Goal: Information Seeking & Learning: Learn about a topic

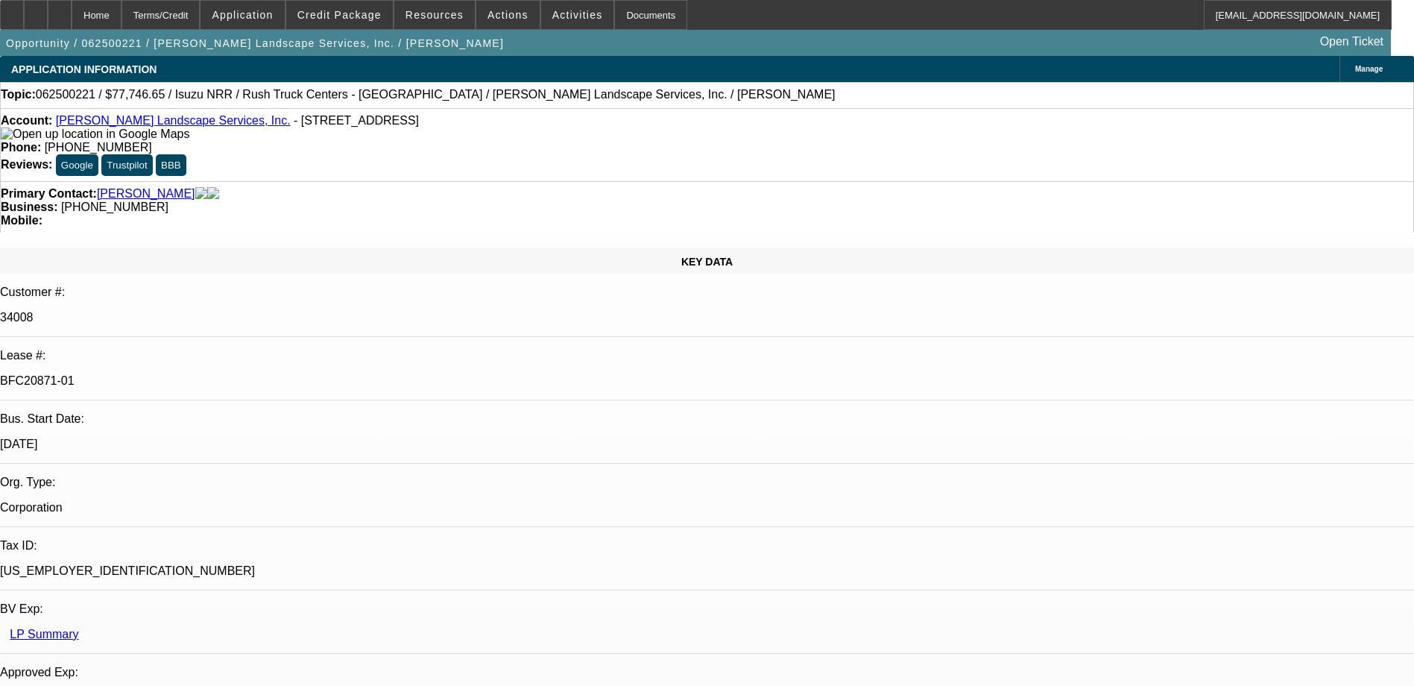
select select "0"
select select "3"
select select "0"
select select "6"
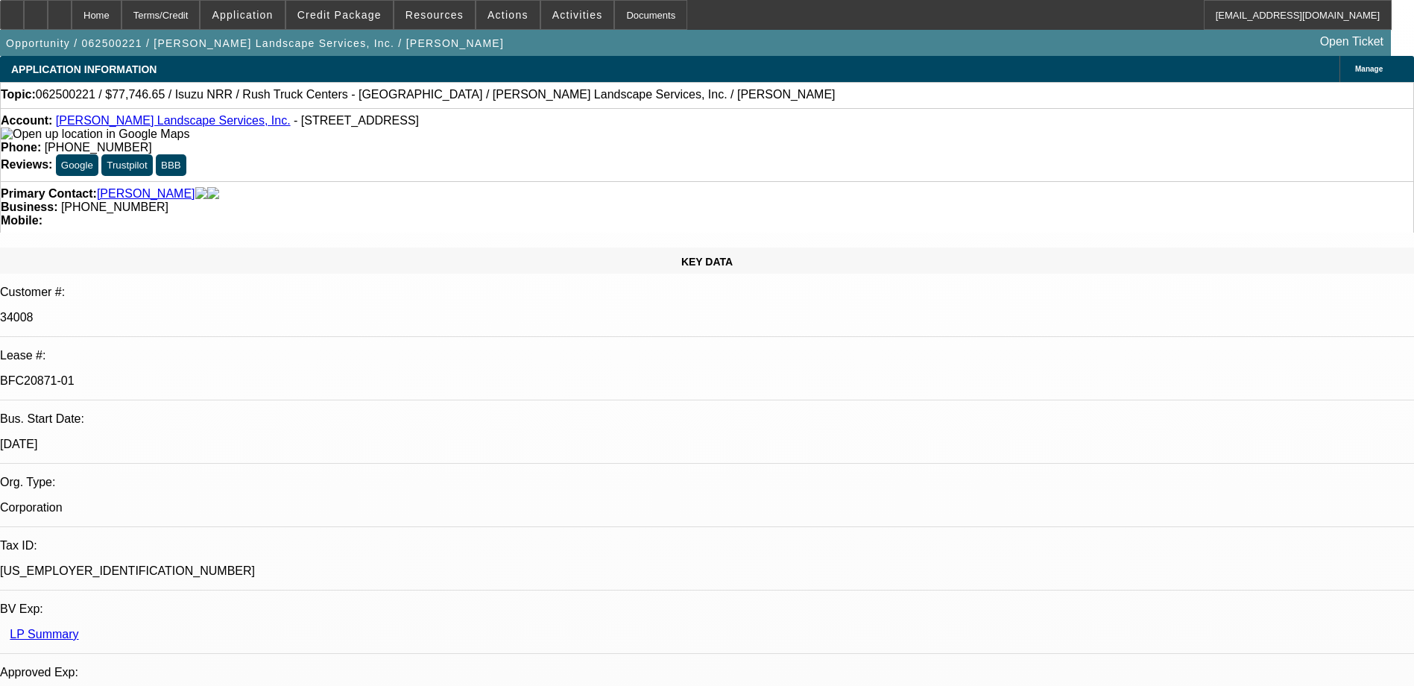
select select "0"
select select "3"
select select "0"
select select "6"
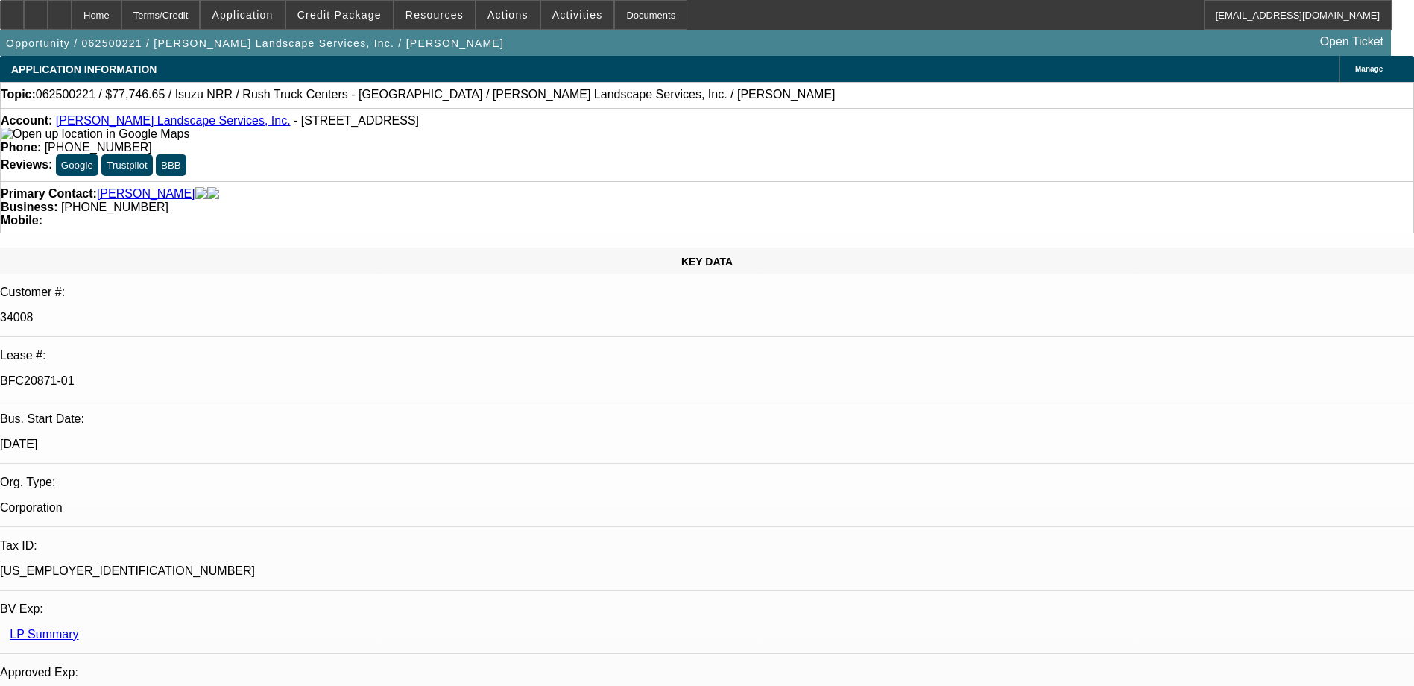
select select "0"
select select "3"
select select "0"
select select "6"
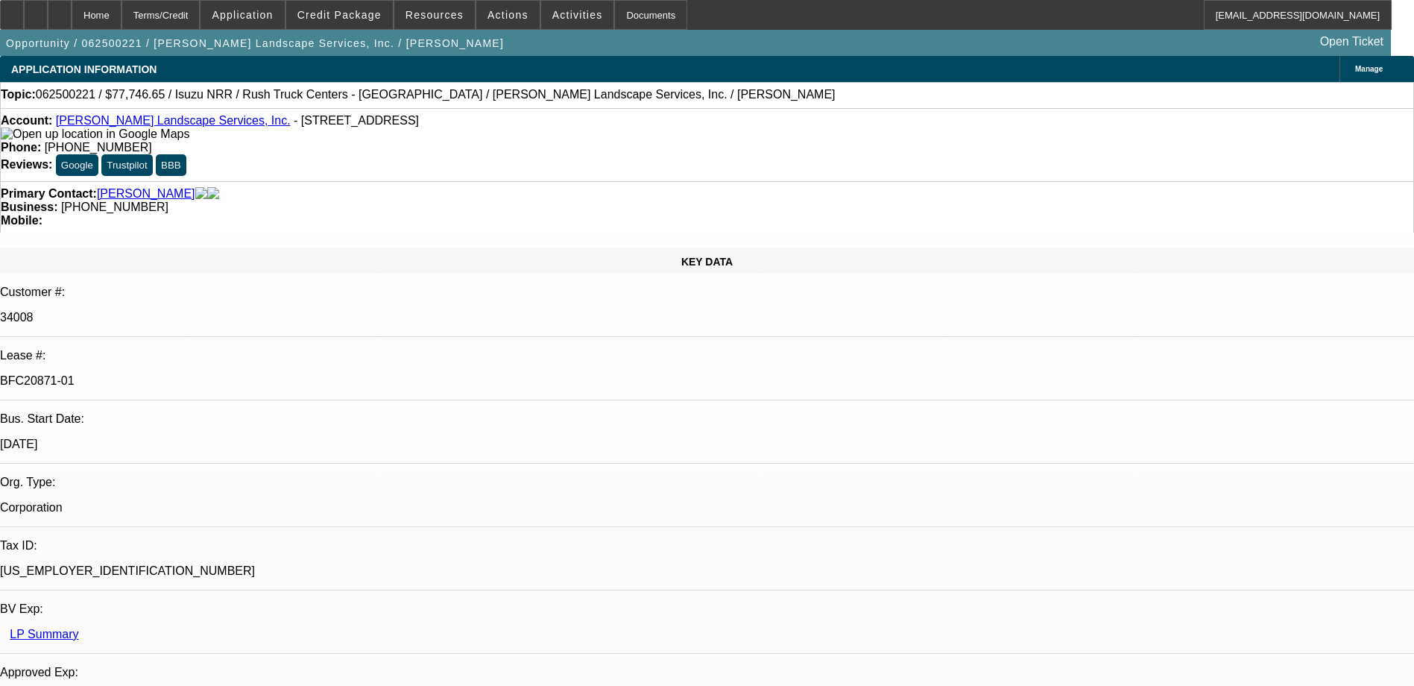
select select "0"
select select "3"
select select "0.1"
select select "4"
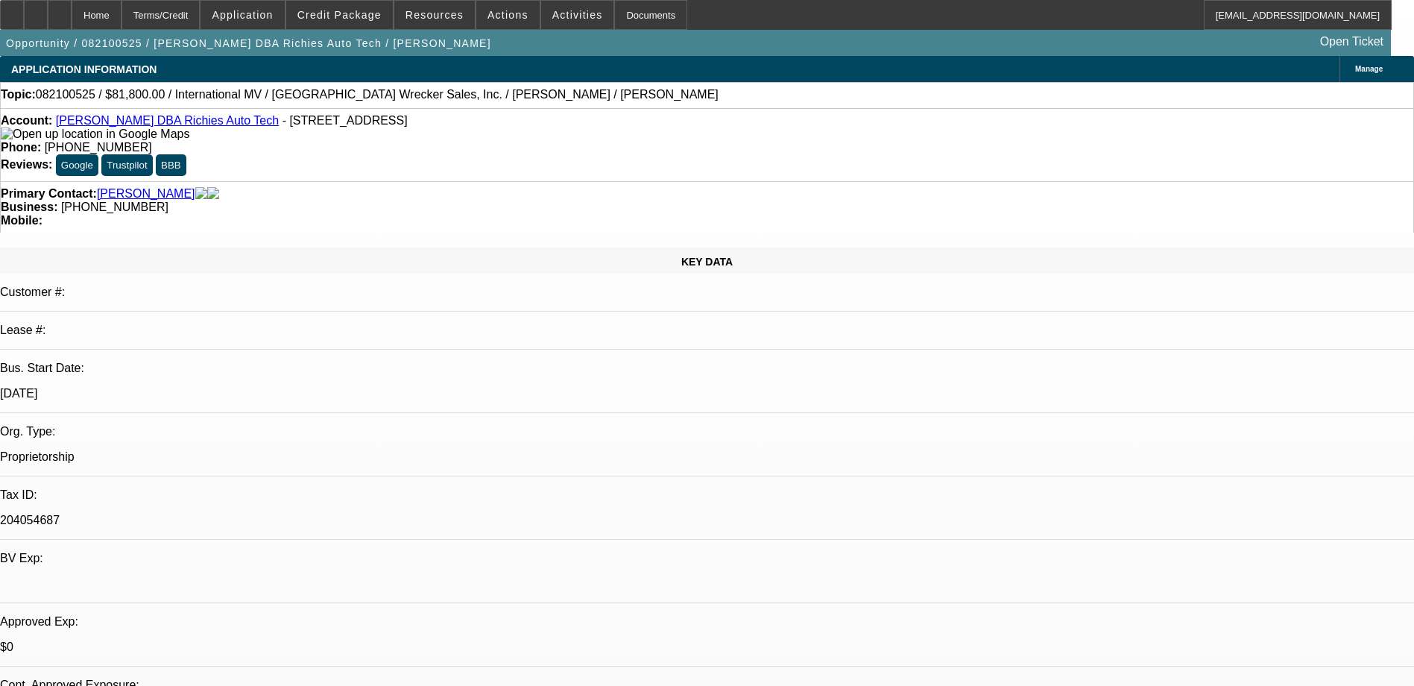
select select "0"
select select "2"
select select "0.1"
select select "2"
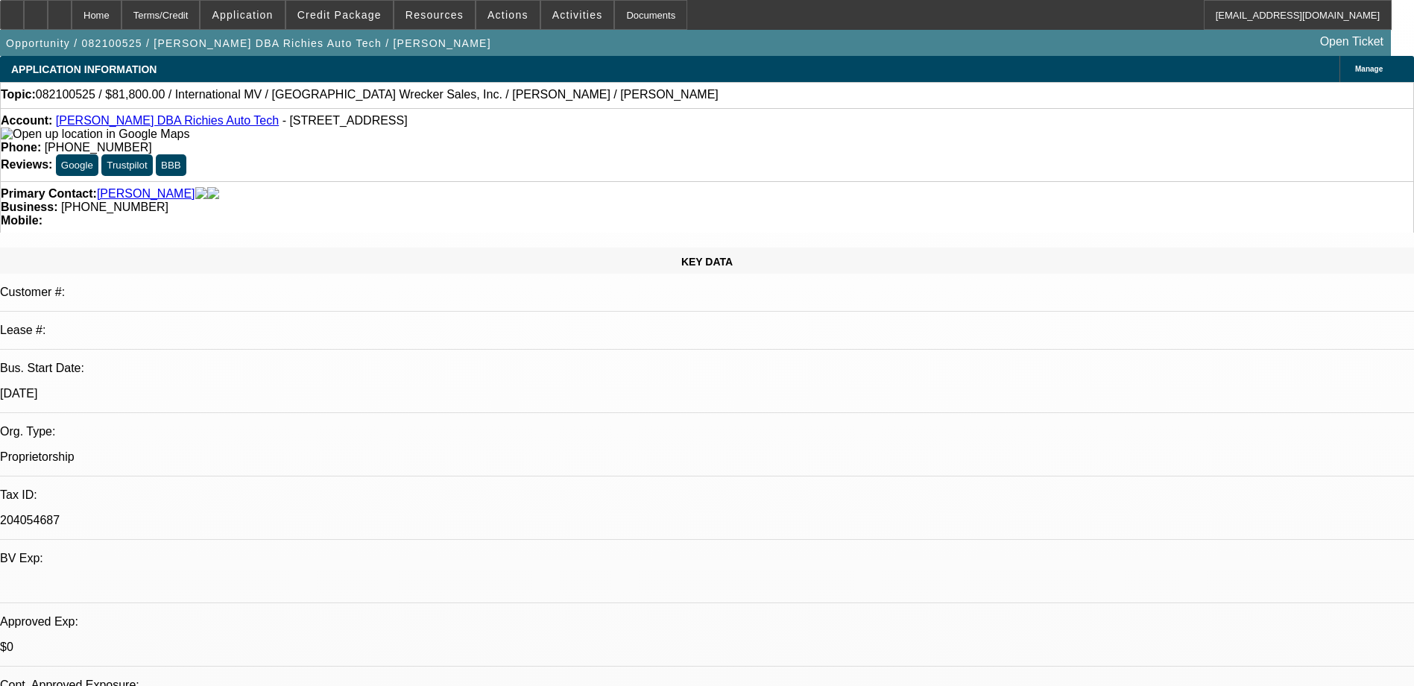
select select "0.1"
select select "1"
select select "2"
select select "4"
select select "1"
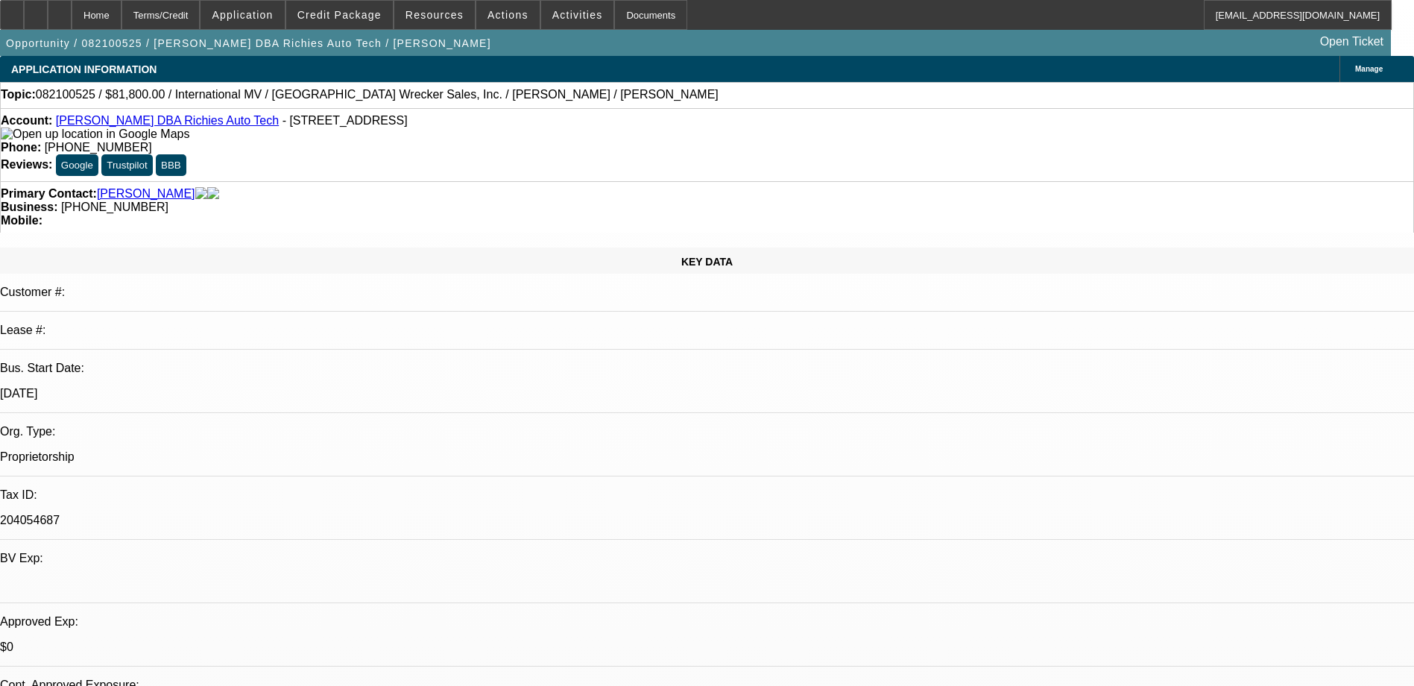
select select "2"
select select "4"
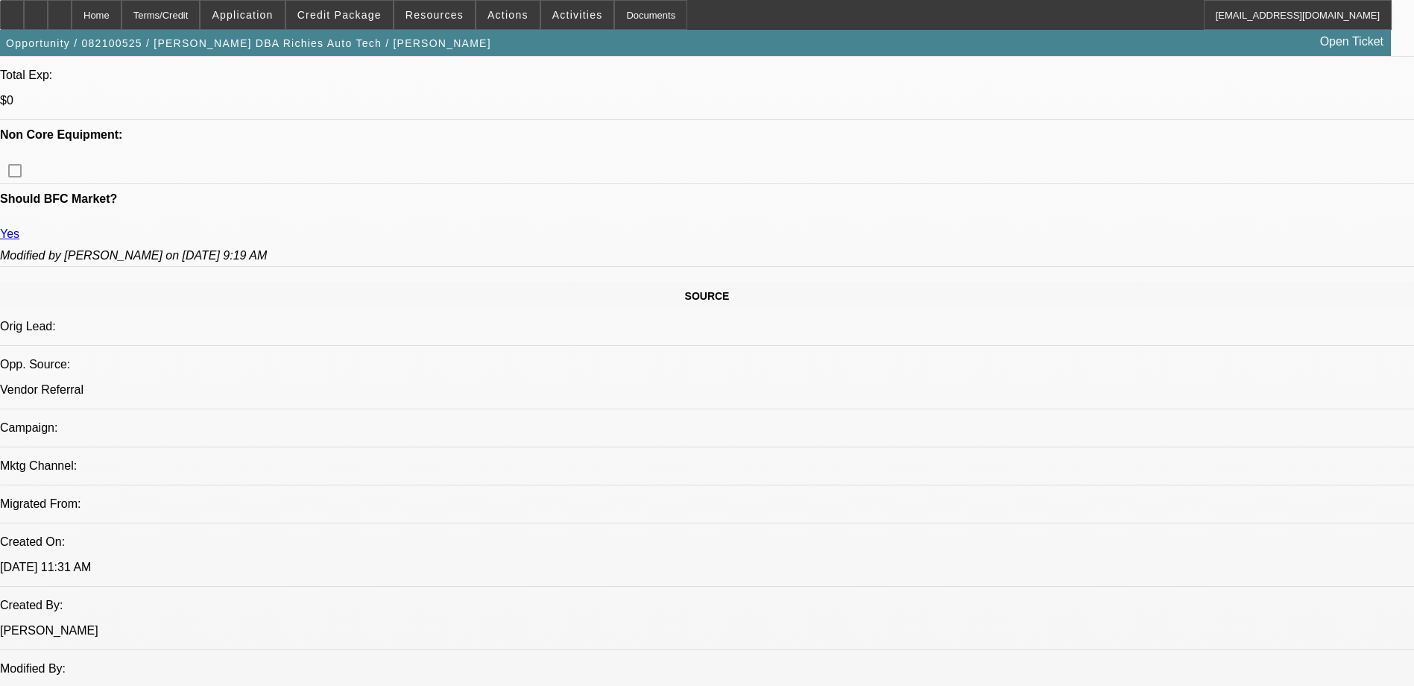
scroll to position [671, 0]
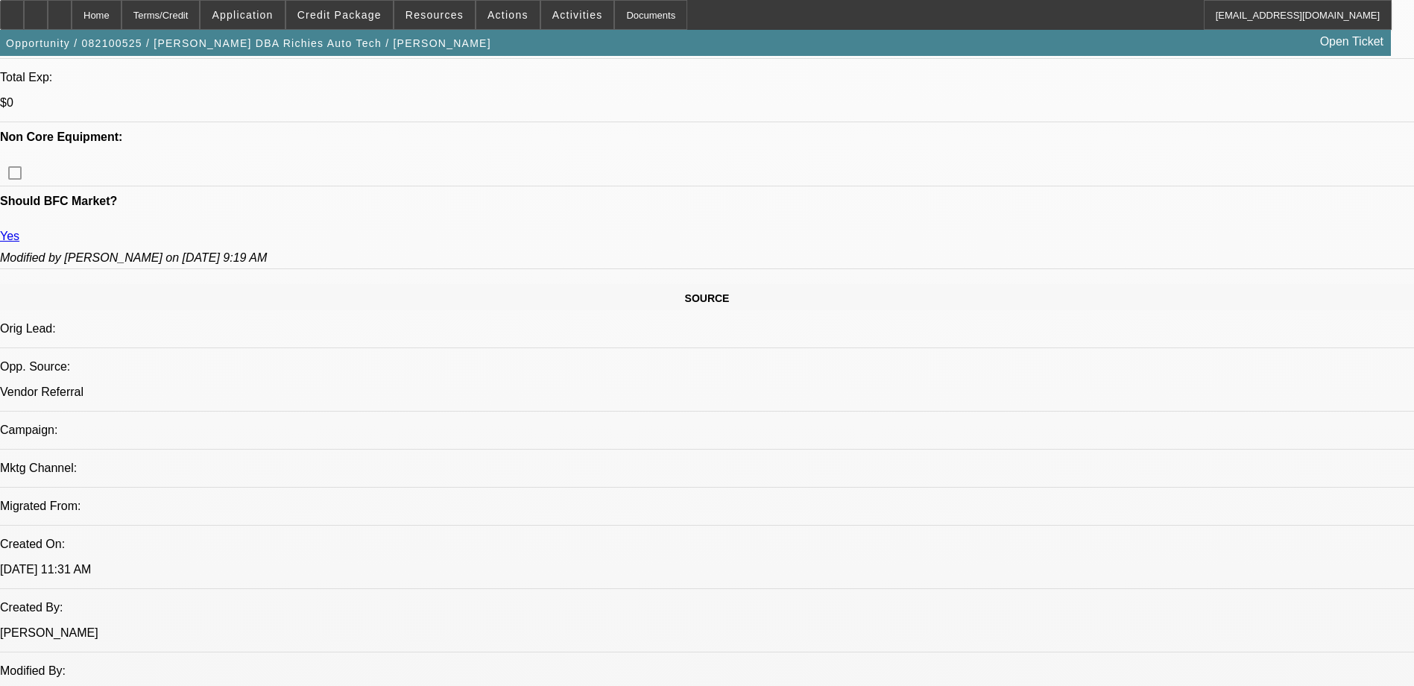
scroll to position [224, 0]
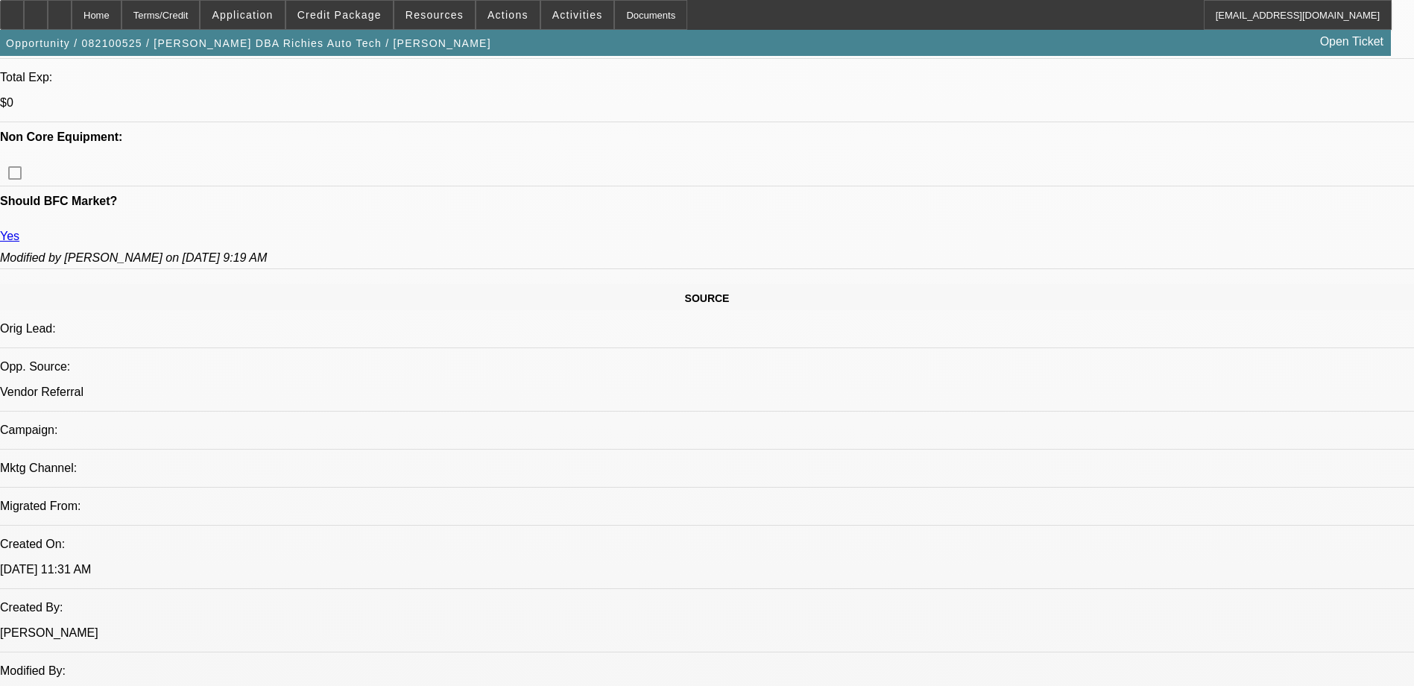
scroll to position [75, 0]
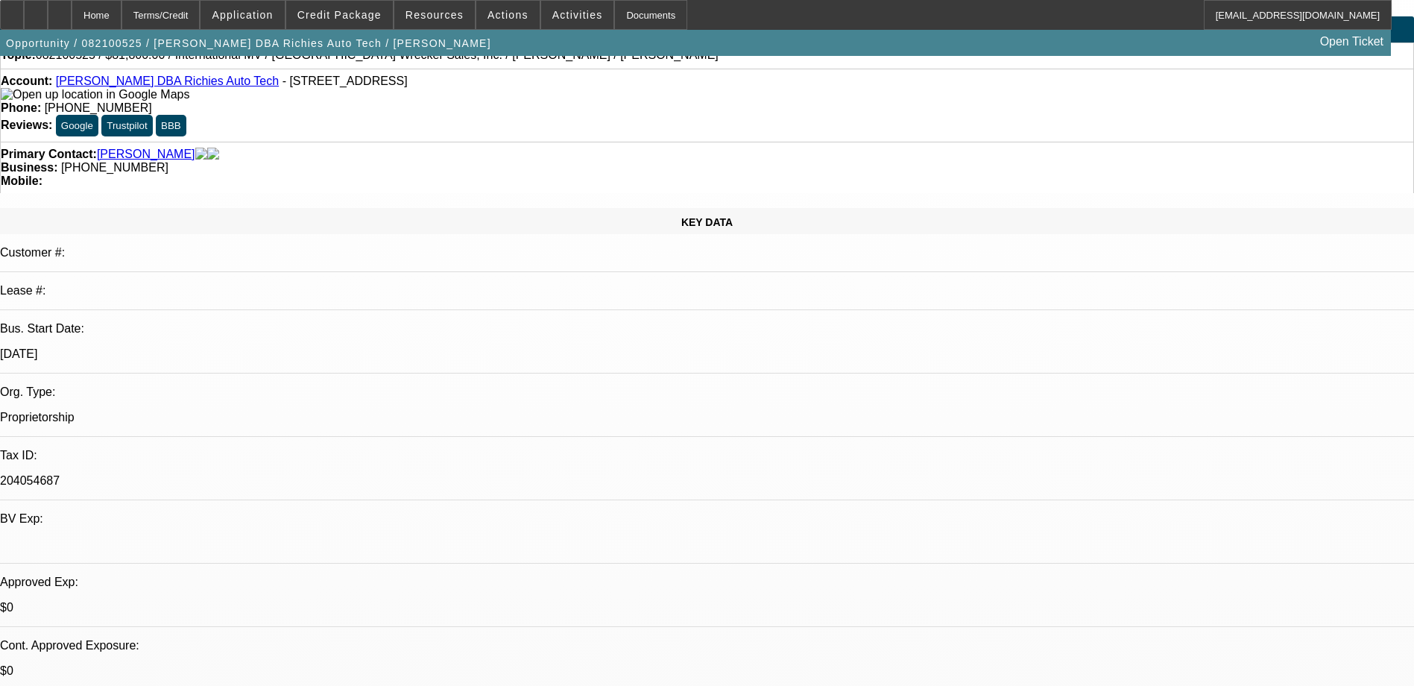
scroll to position [75, 0]
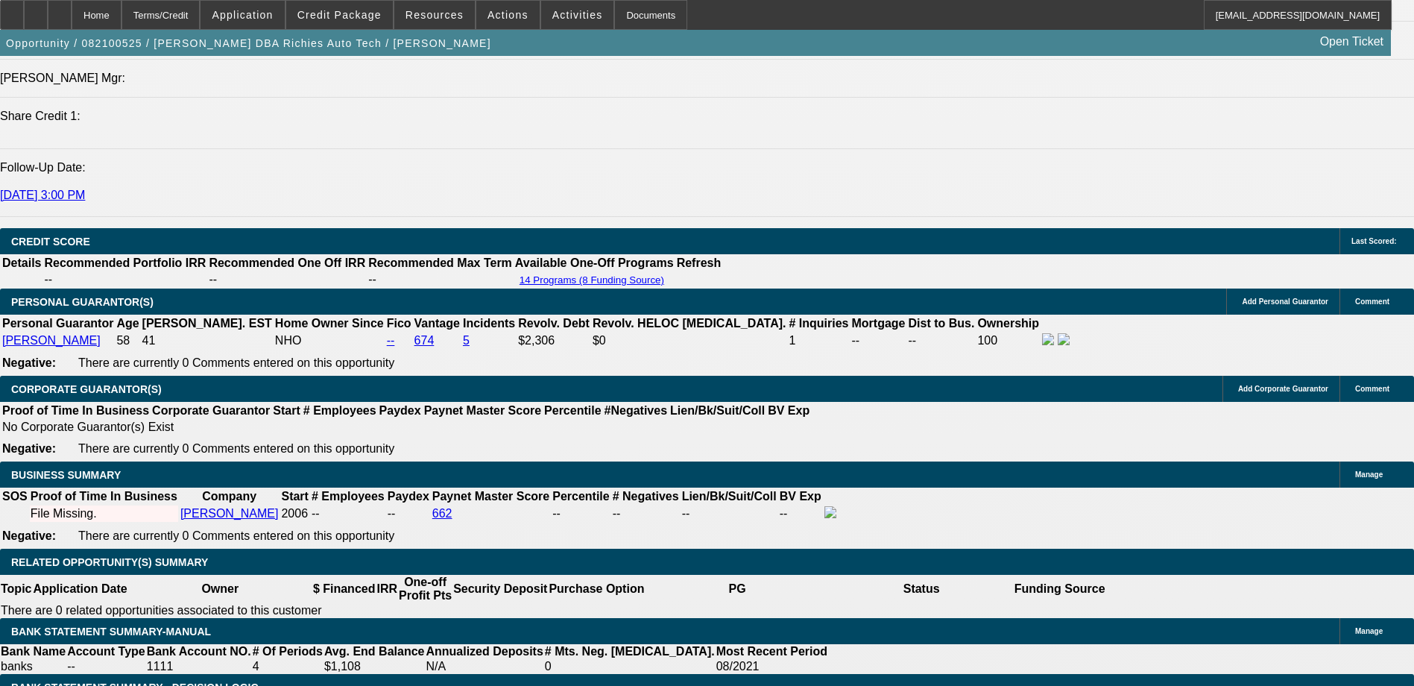
scroll to position [1748, 0]
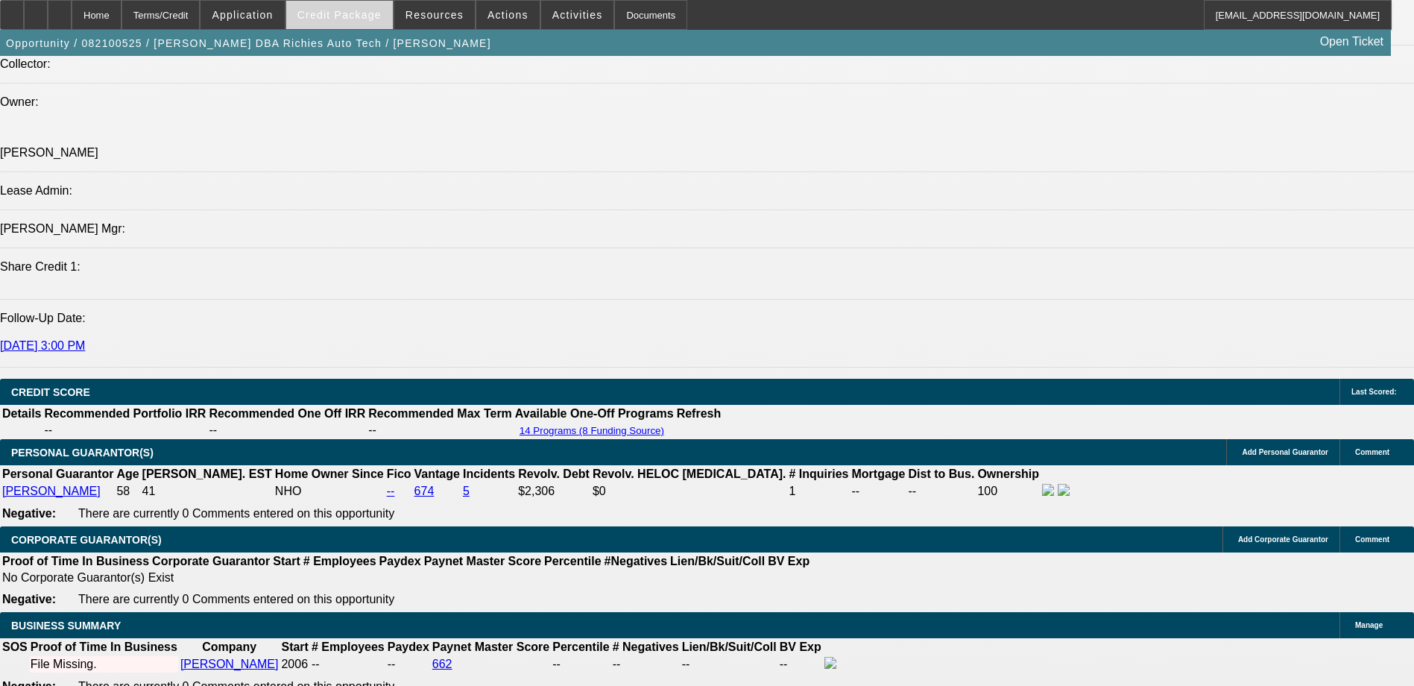
click at [347, 15] on span "Credit Package" at bounding box center [339, 15] width 84 height 12
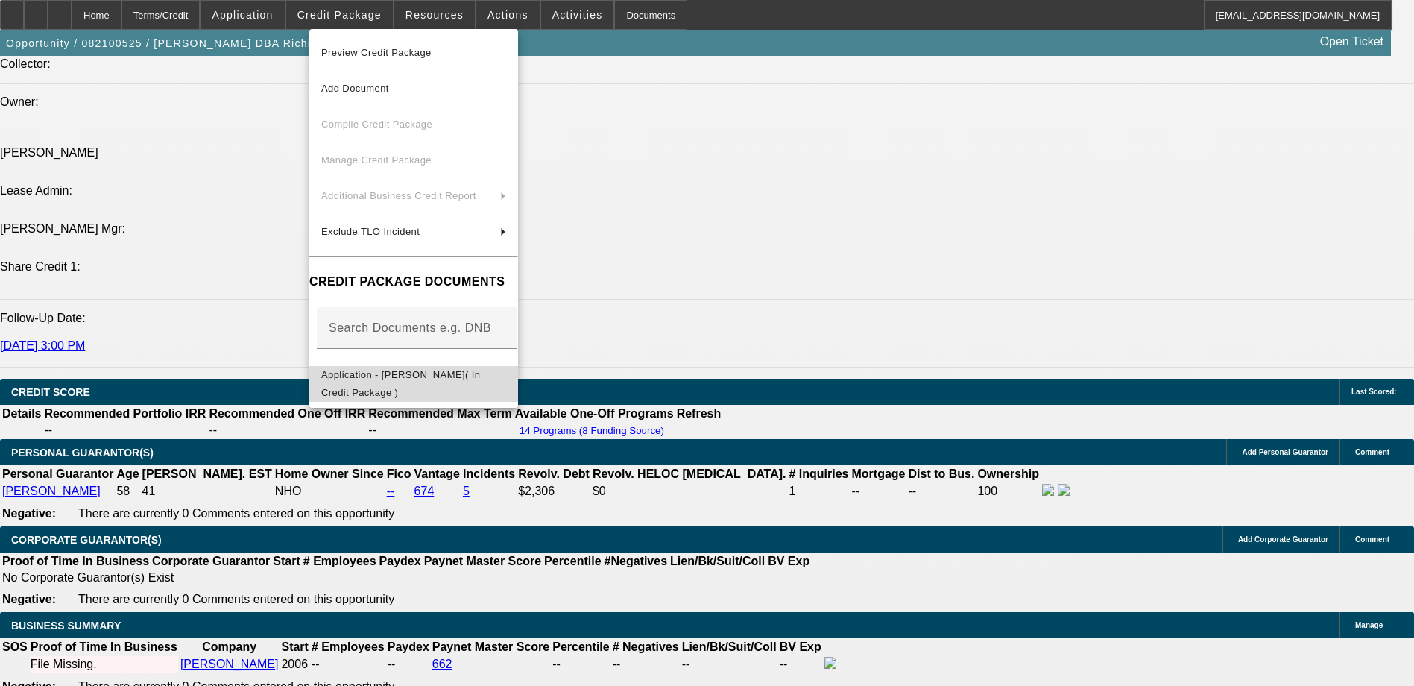
click at [506, 385] on span "Application - Errol Richardson( In Credit Package )" at bounding box center [413, 384] width 185 height 36
